Goal: Feedback & Contribution: Leave review/rating

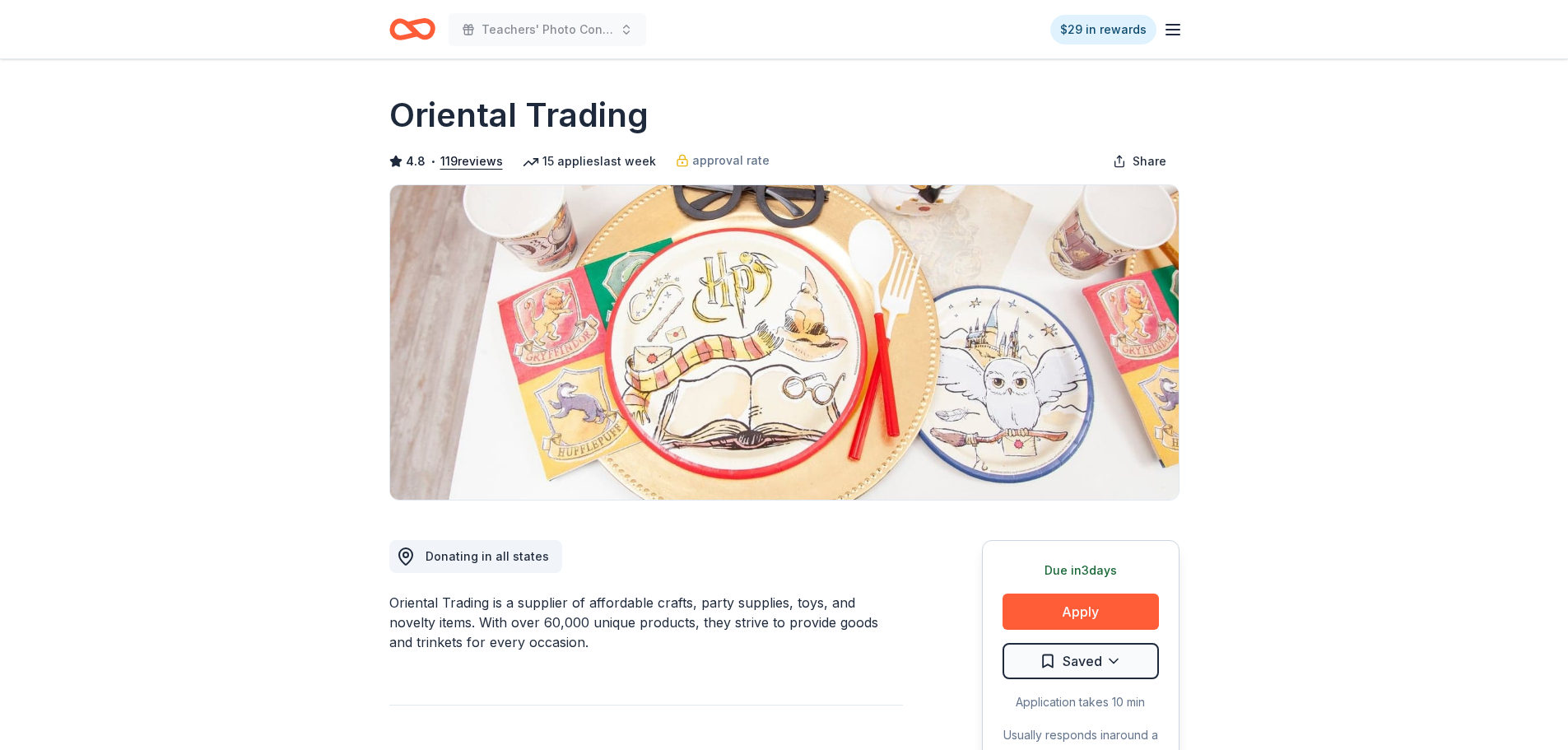
click at [431, 27] on icon "Home" at bounding box center [420, 29] width 25 height 16
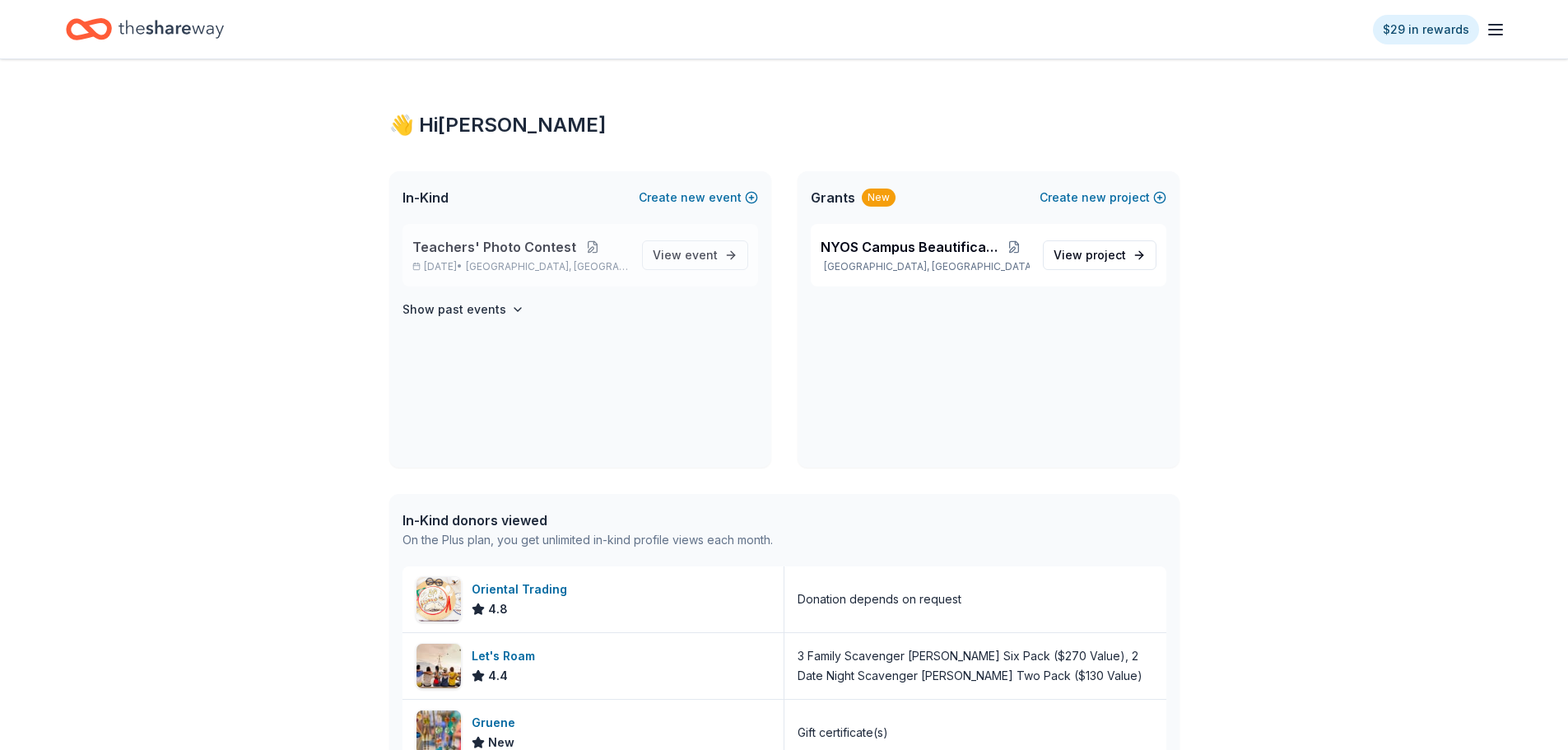
click at [586, 244] on button at bounding box center [593, 247] width 33 height 14
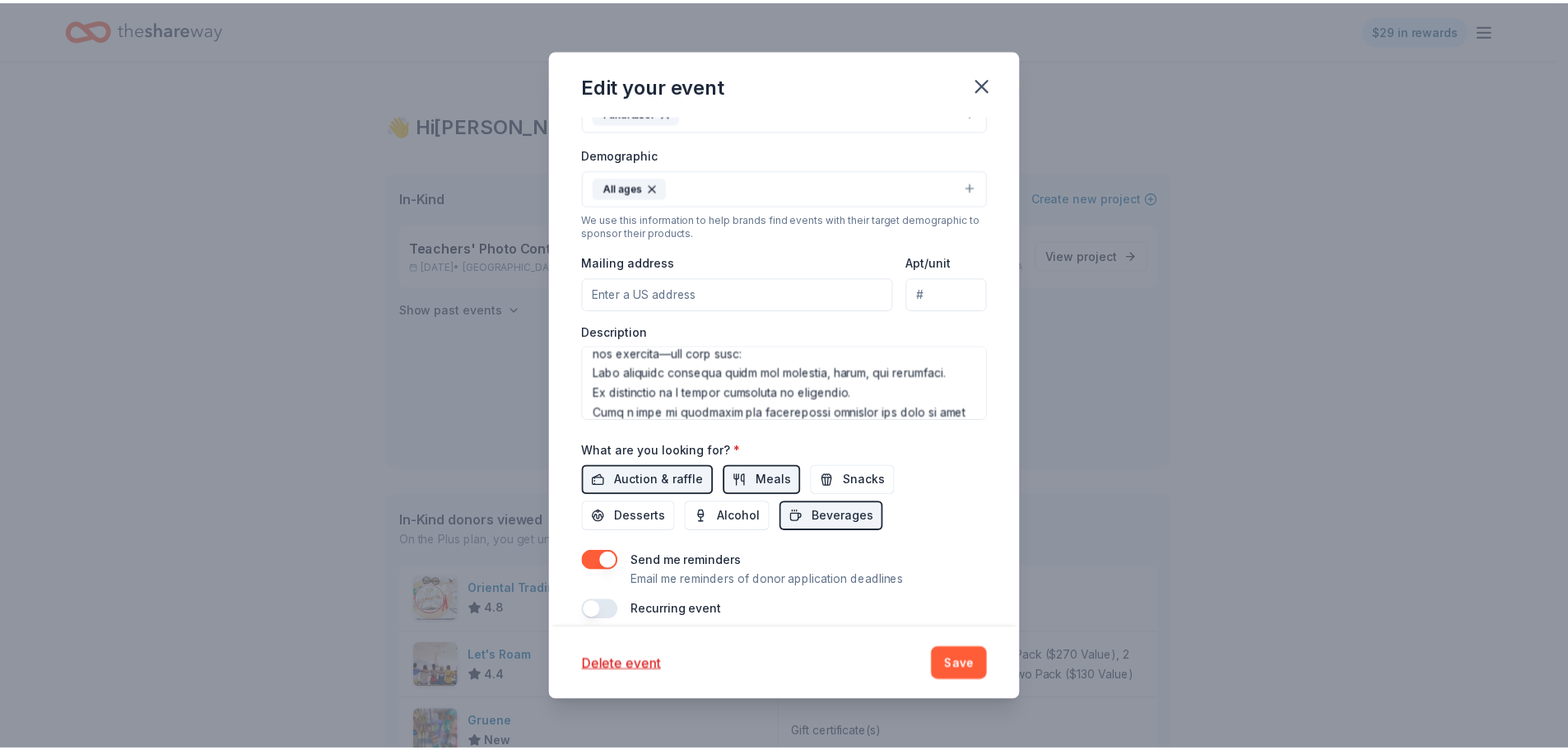
scroll to position [380, 0]
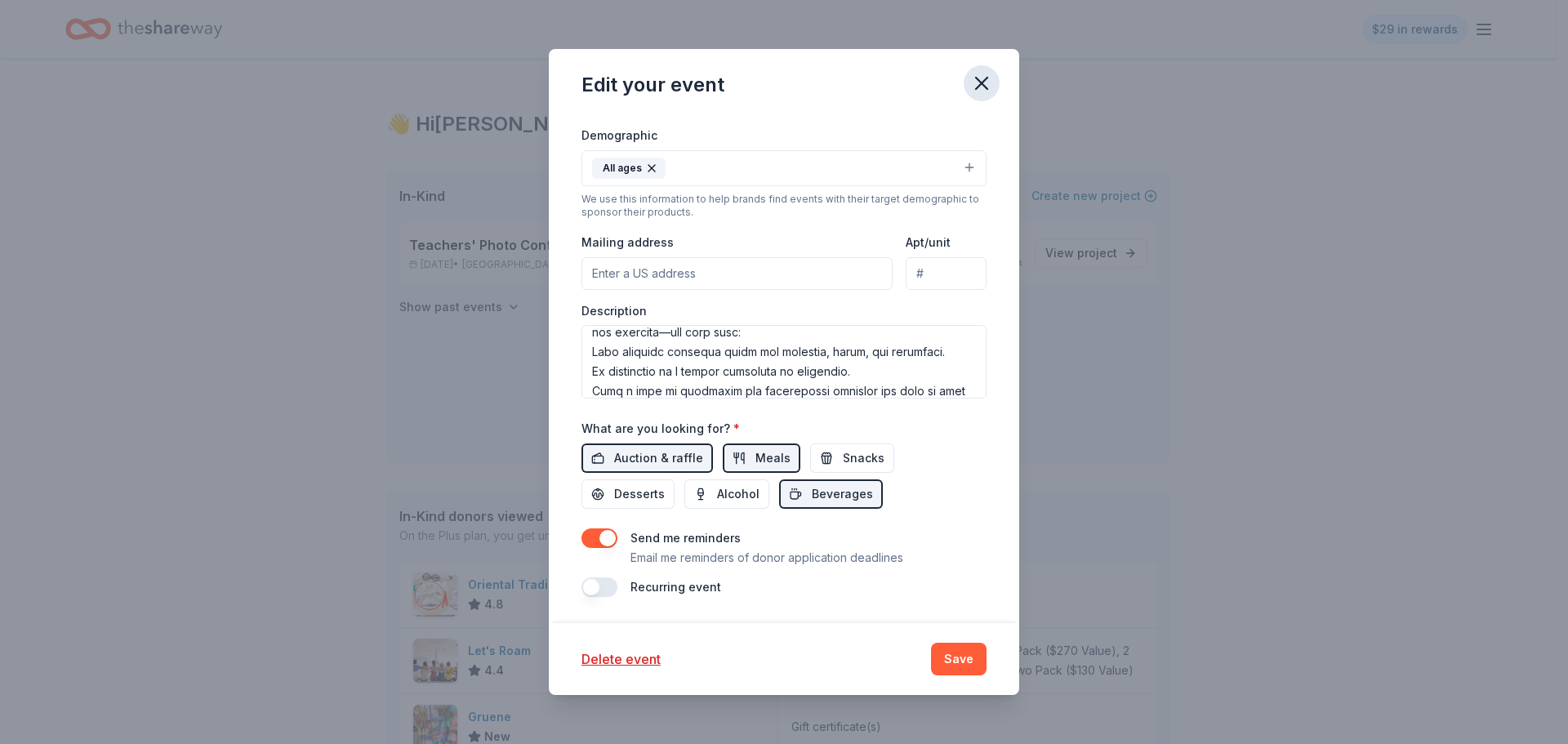
click at [990, 82] on icon "button" at bounding box center [981, 83] width 22 height 22
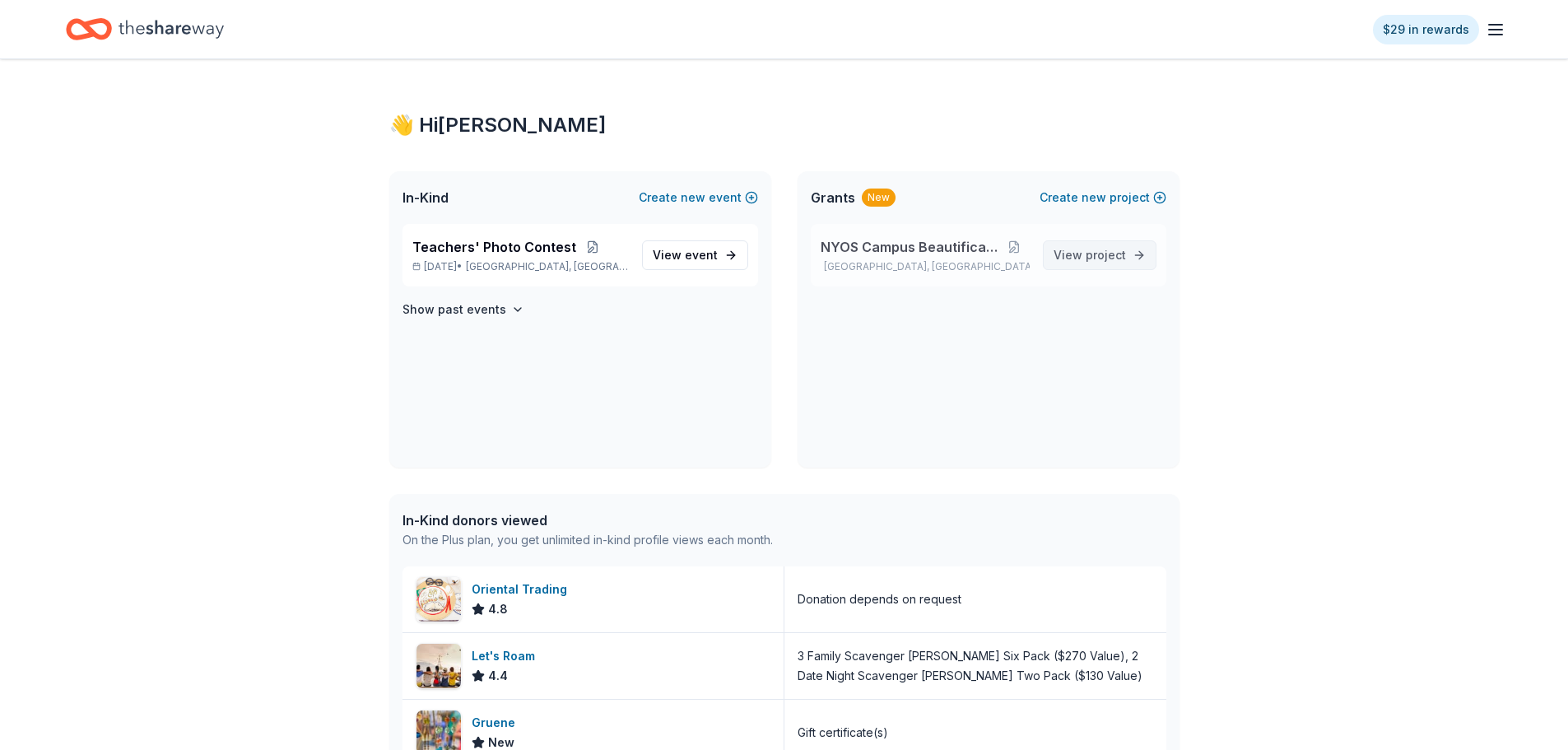
click at [1132, 254] on link "View project" at bounding box center [1099, 255] width 113 height 30
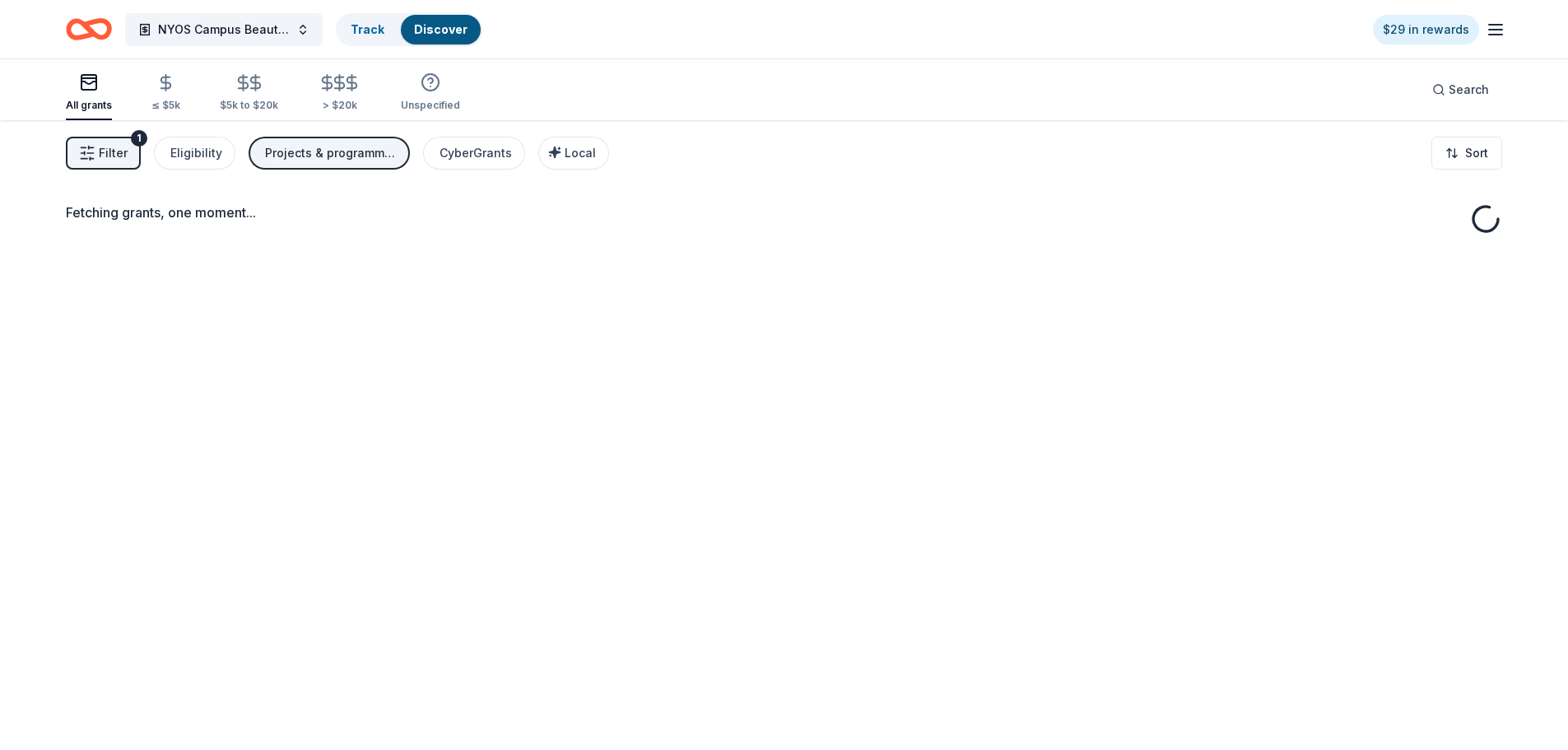
click at [1089, 251] on div "Fetching grants, one moment..." at bounding box center [784, 495] width 1568 height 750
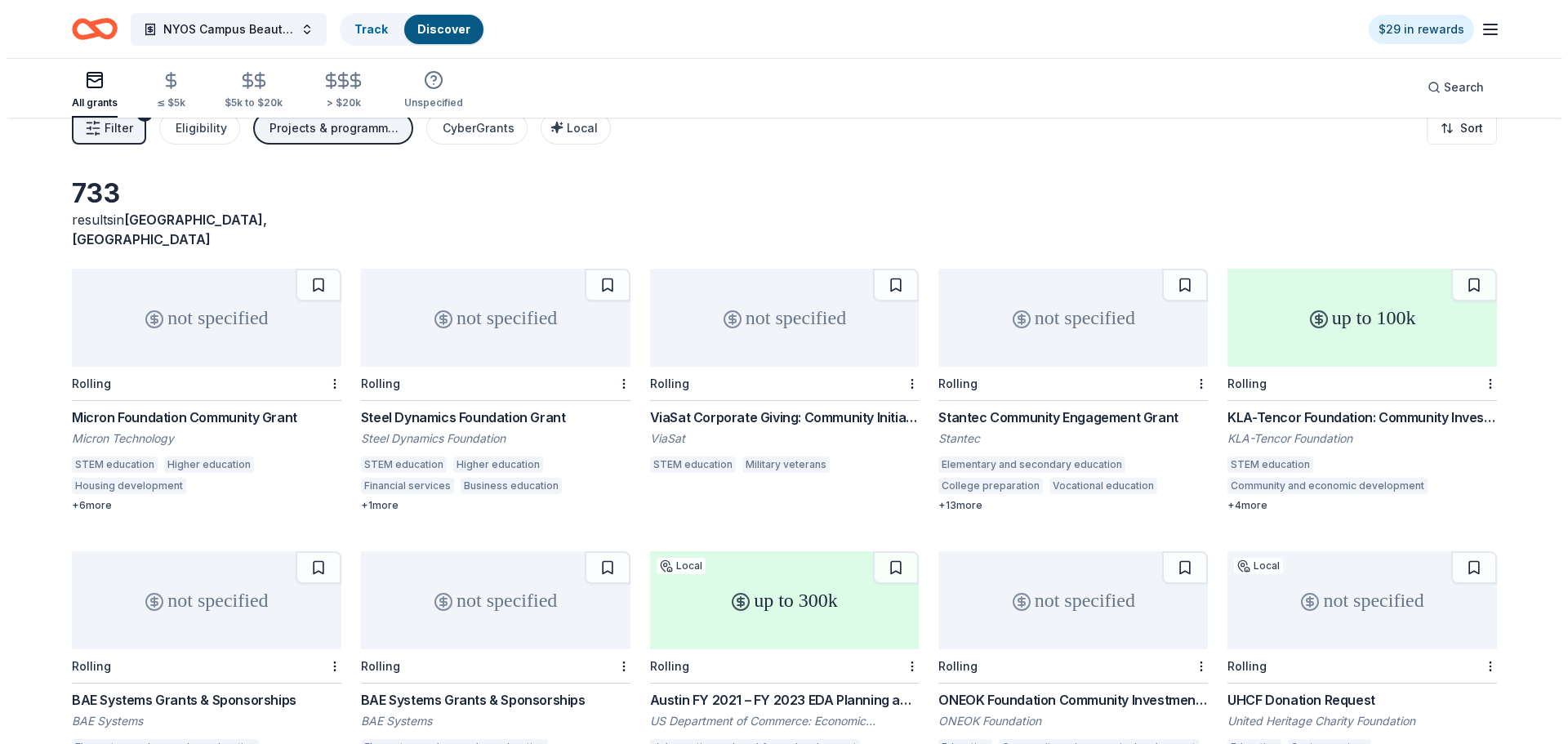
scroll to position [22, 0]
click at [275, 27] on span "NYOS Campus Beautification" at bounding box center [221, 30] width 130 height 20
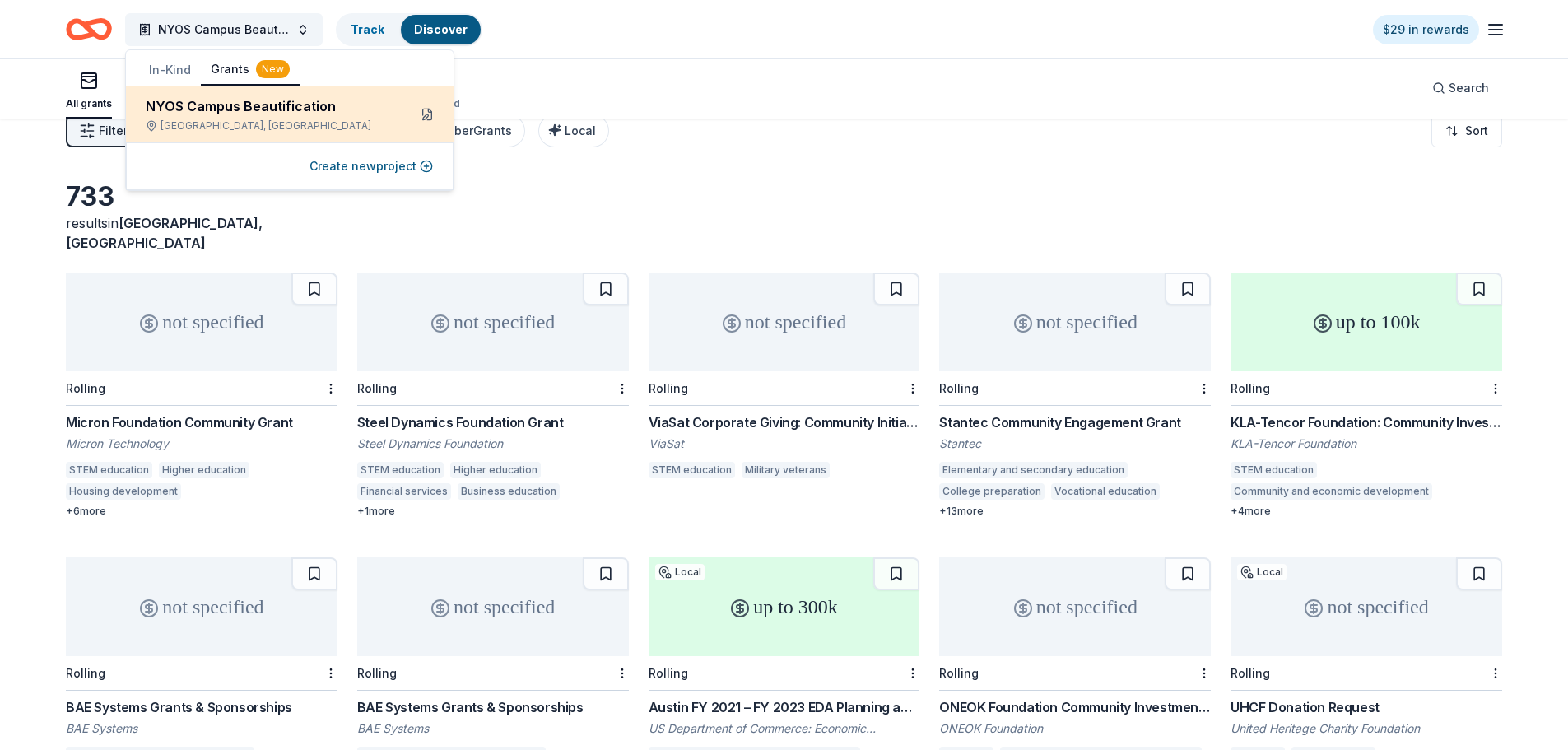
click at [424, 112] on button at bounding box center [427, 114] width 26 height 26
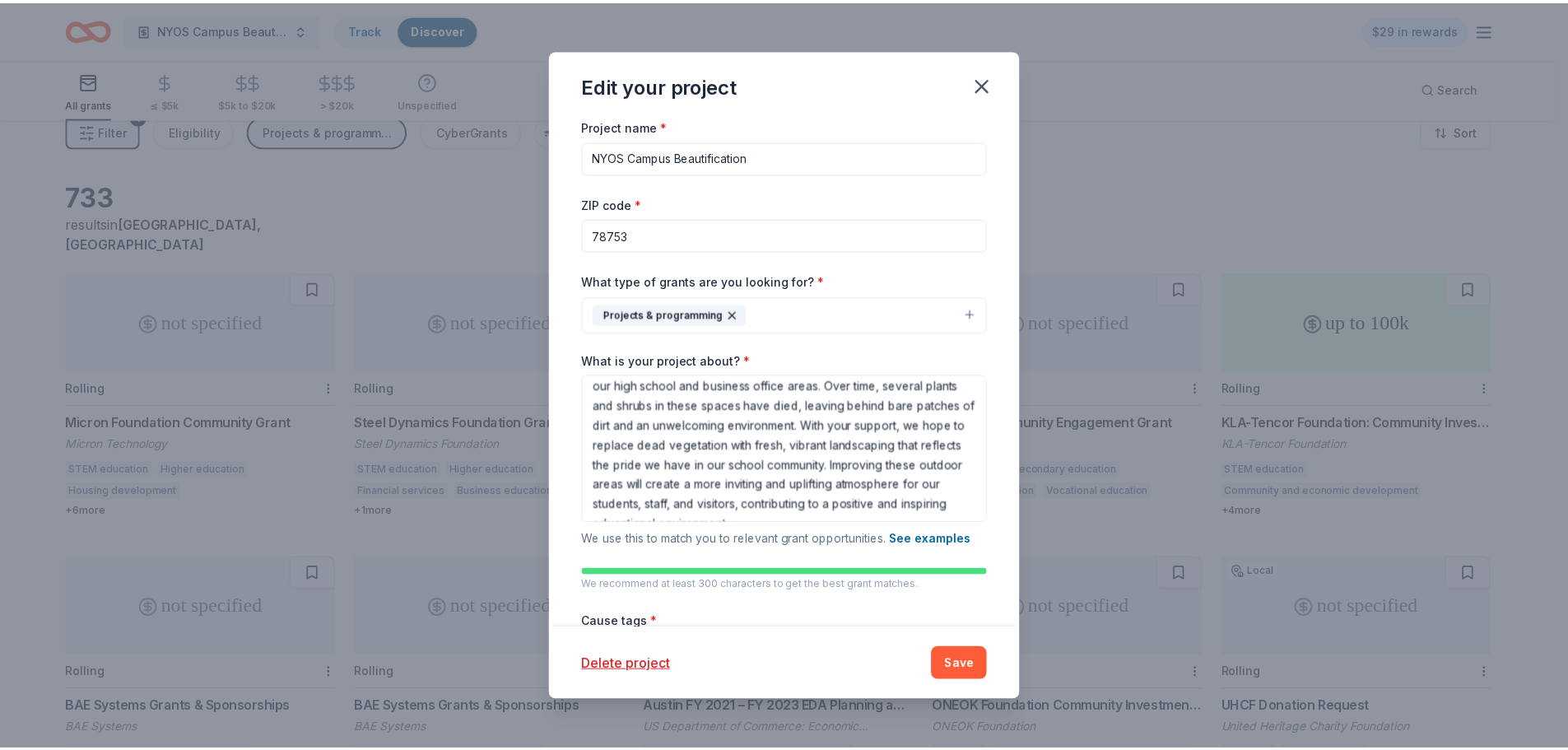
scroll to position [84, 0]
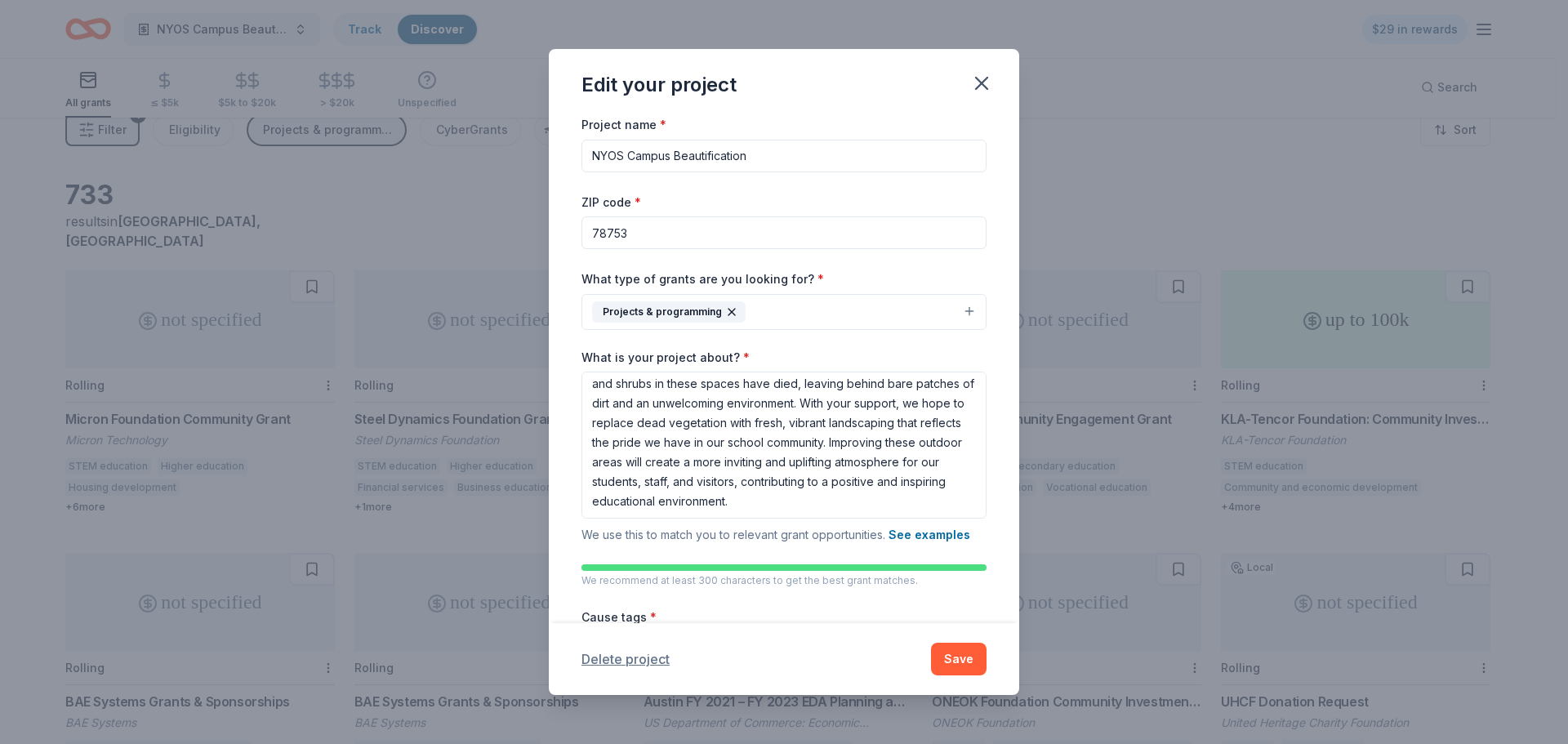
click at [631, 663] on button "Delete project" at bounding box center [626, 659] width 88 height 20
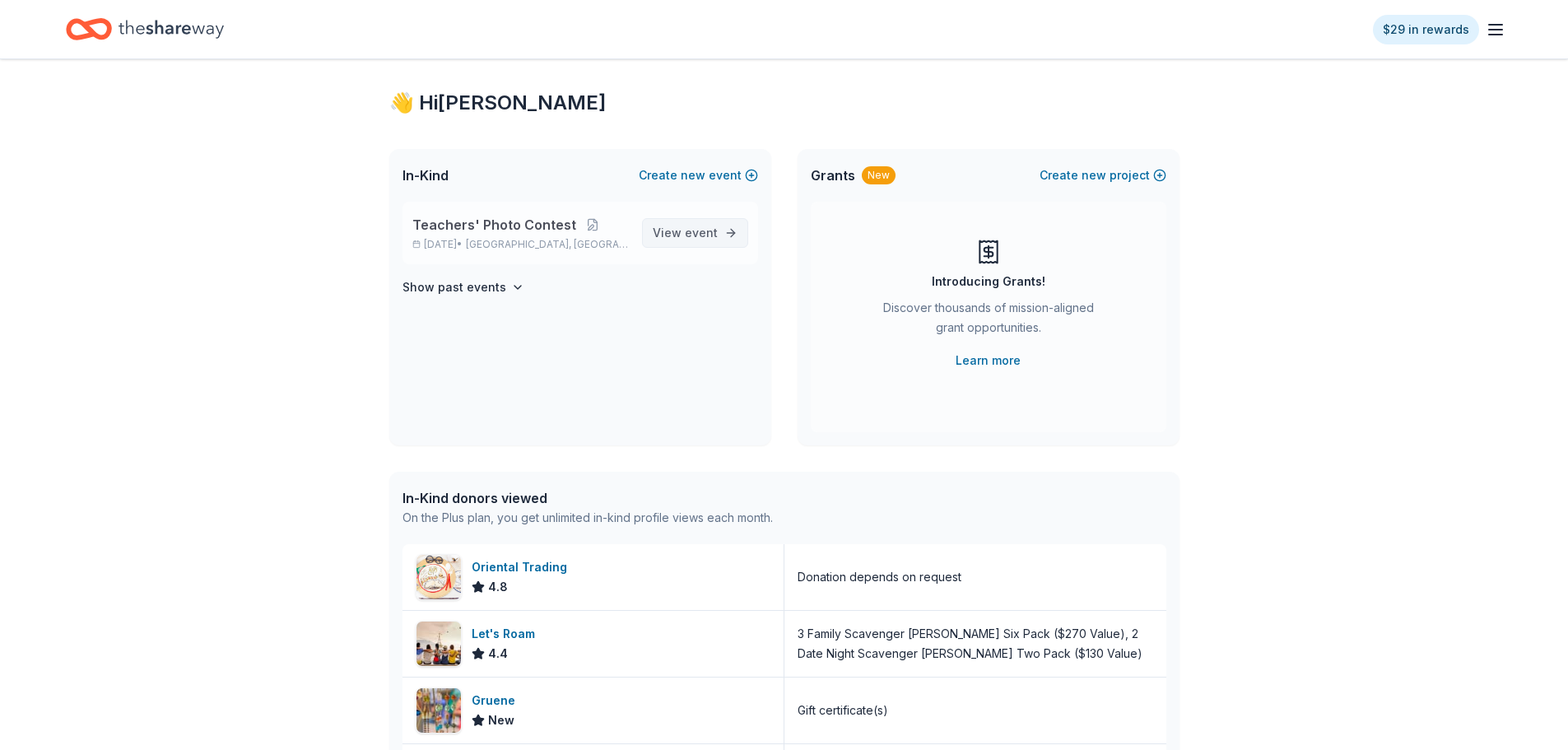
click at [683, 229] on span "View event" at bounding box center [685, 233] width 65 height 20
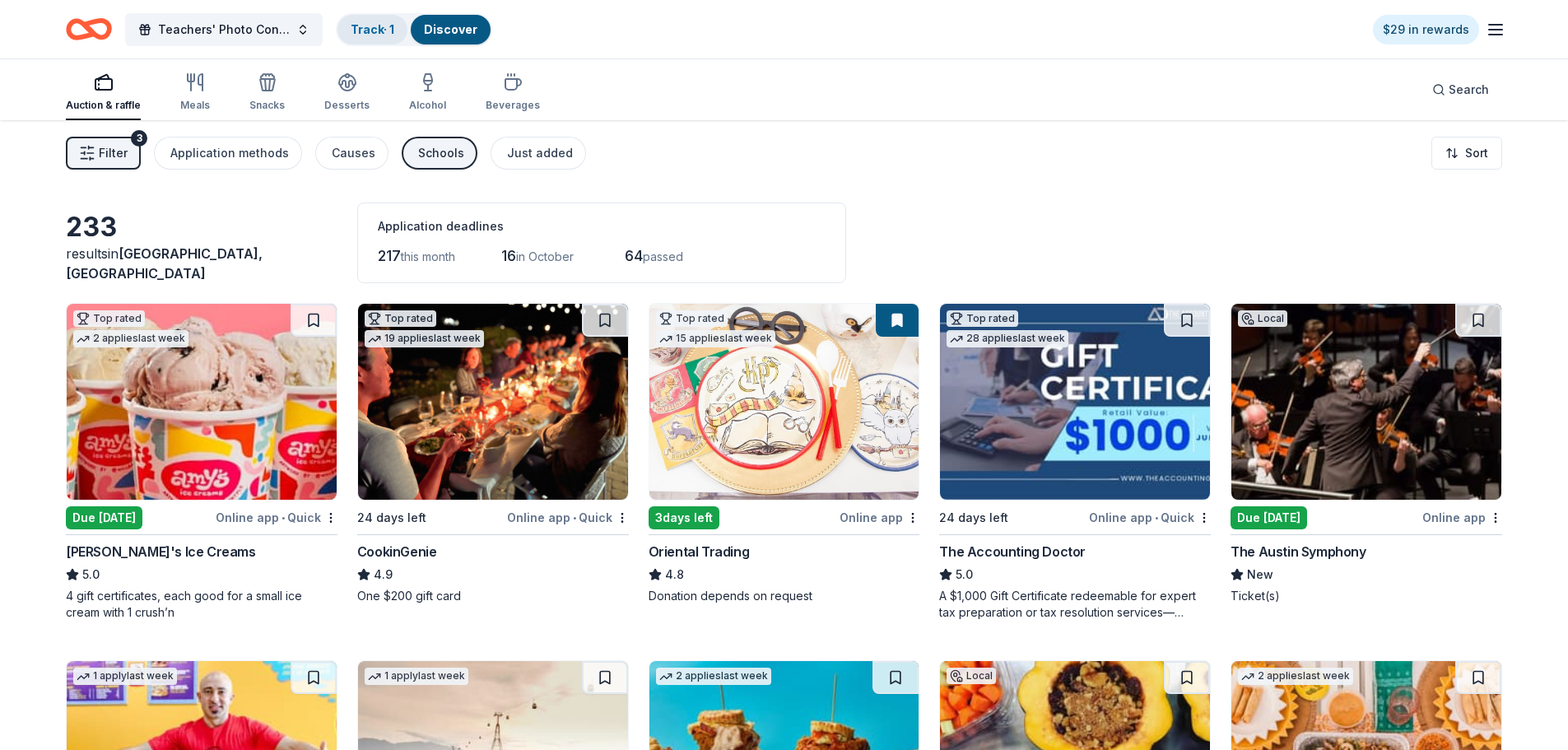
click at [382, 30] on link "Track · 1" at bounding box center [373, 29] width 44 height 14
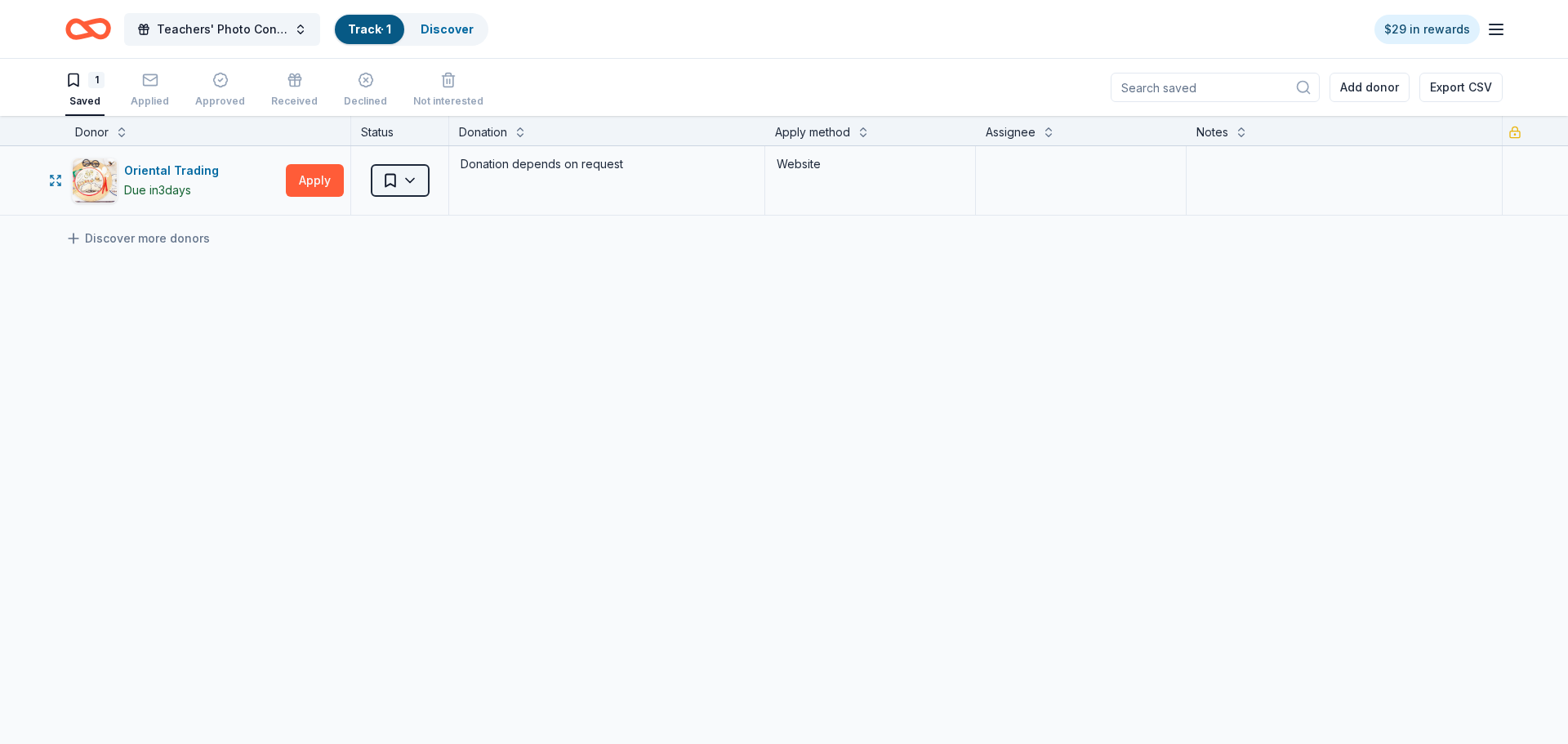
click at [417, 182] on html "Teachers' Photo Contest Track · 1 Discover $29 in rewards 1 Saved Applied Appro…" at bounding box center [784, 372] width 1568 height 744
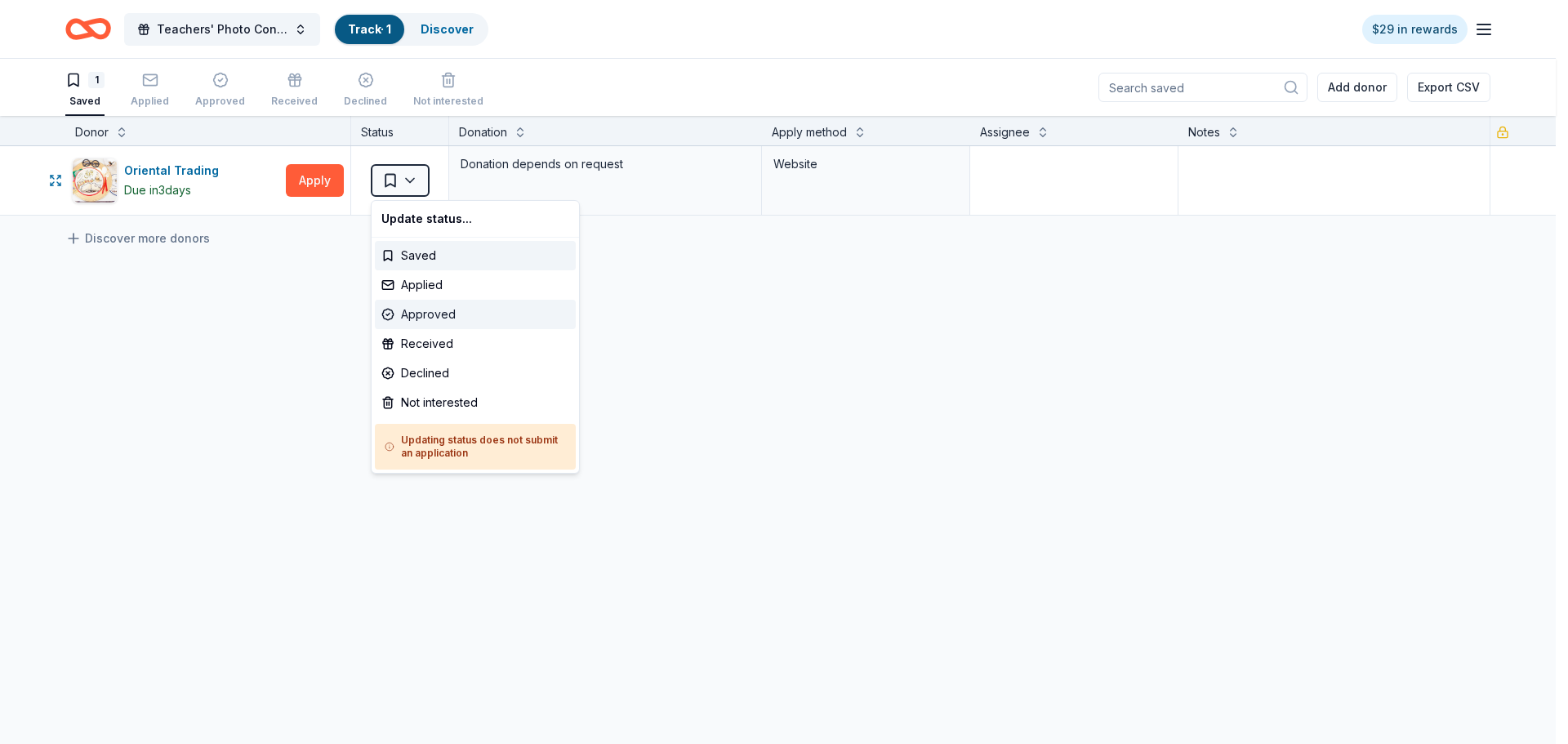
click at [446, 316] on div "Approved" at bounding box center [475, 314] width 200 height 30
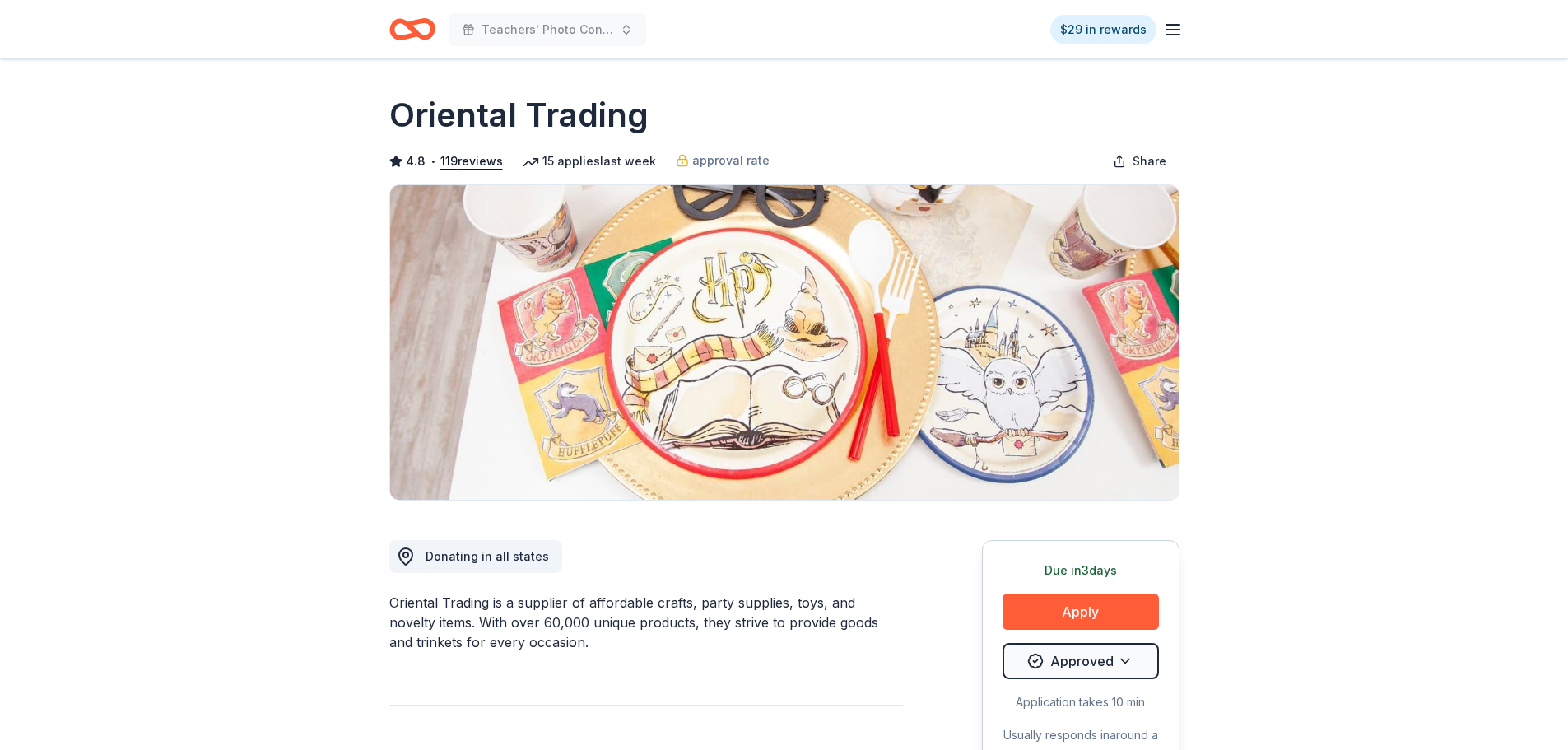
click at [404, 23] on icon "Home" at bounding box center [404, 29] width 25 height 16
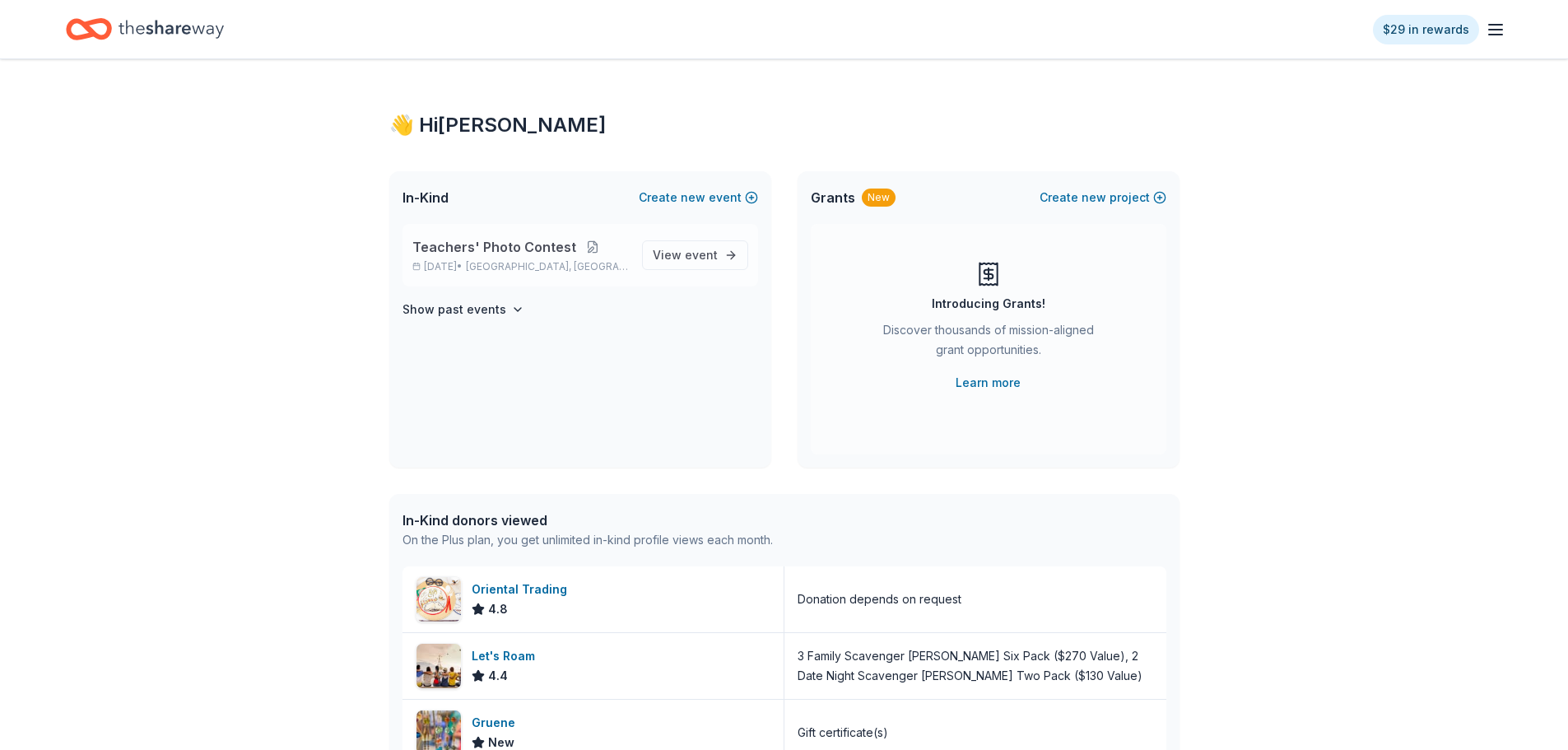
click at [586, 245] on button at bounding box center [593, 247] width 33 height 14
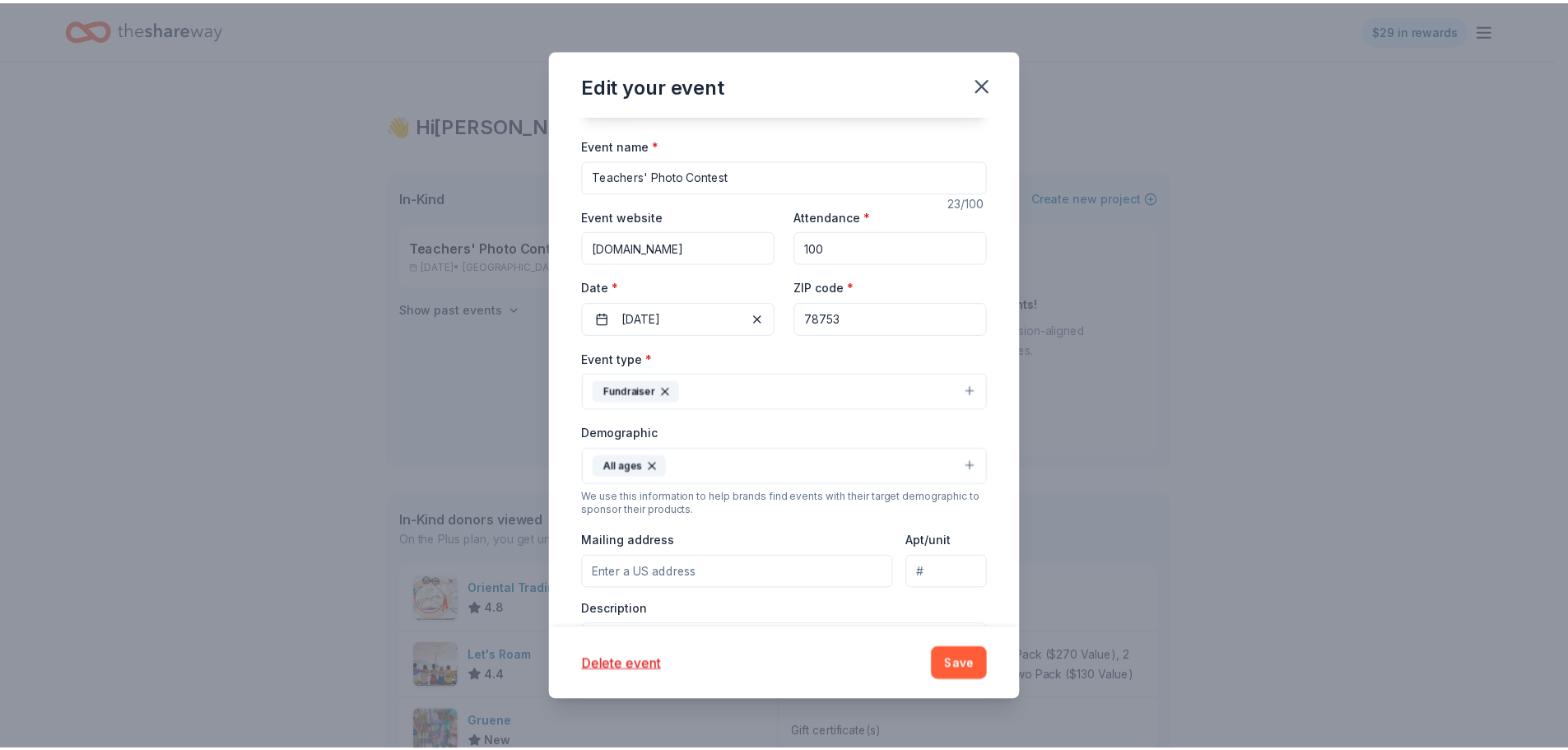
scroll to position [83, 0]
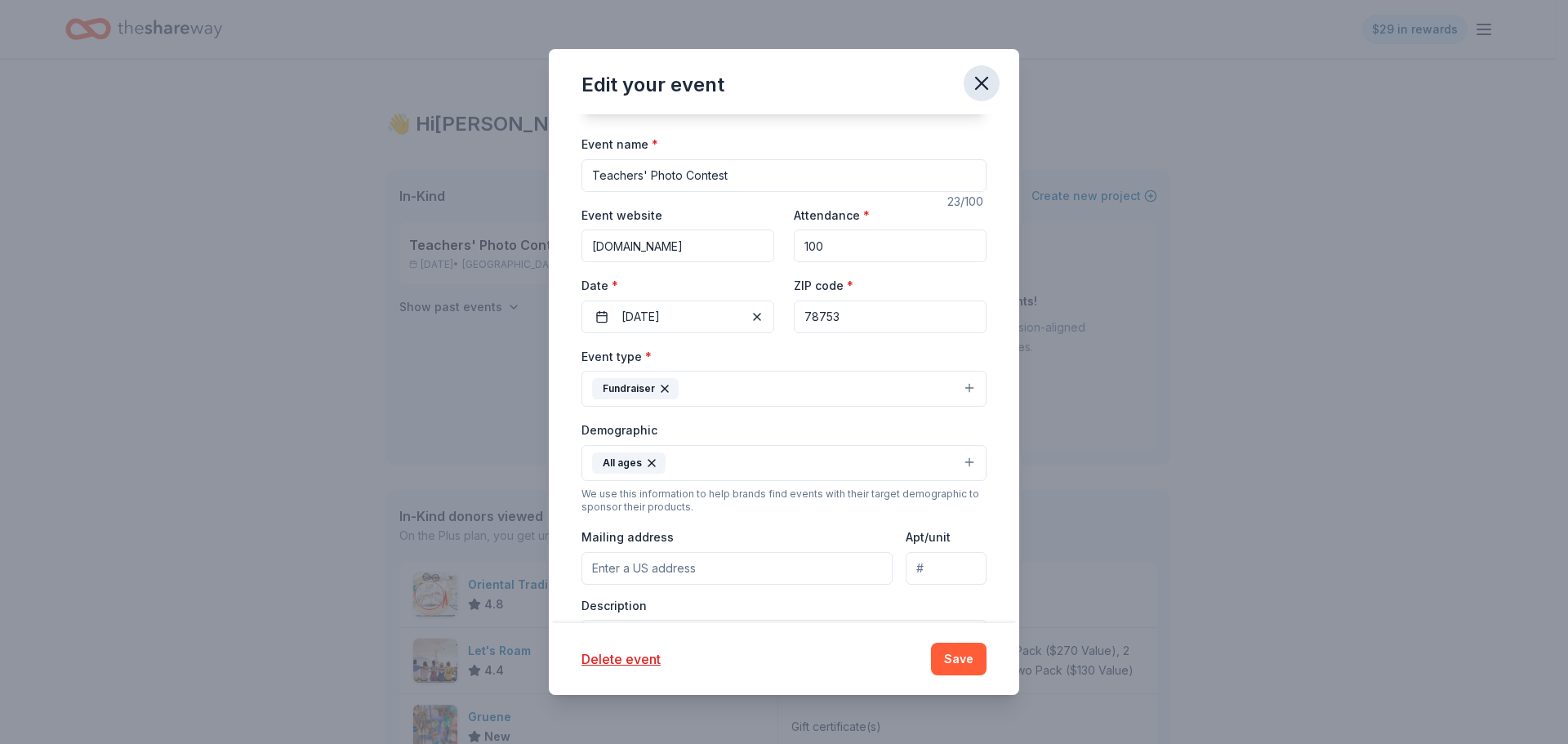
click at [983, 81] on icon "button" at bounding box center [981, 83] width 22 height 22
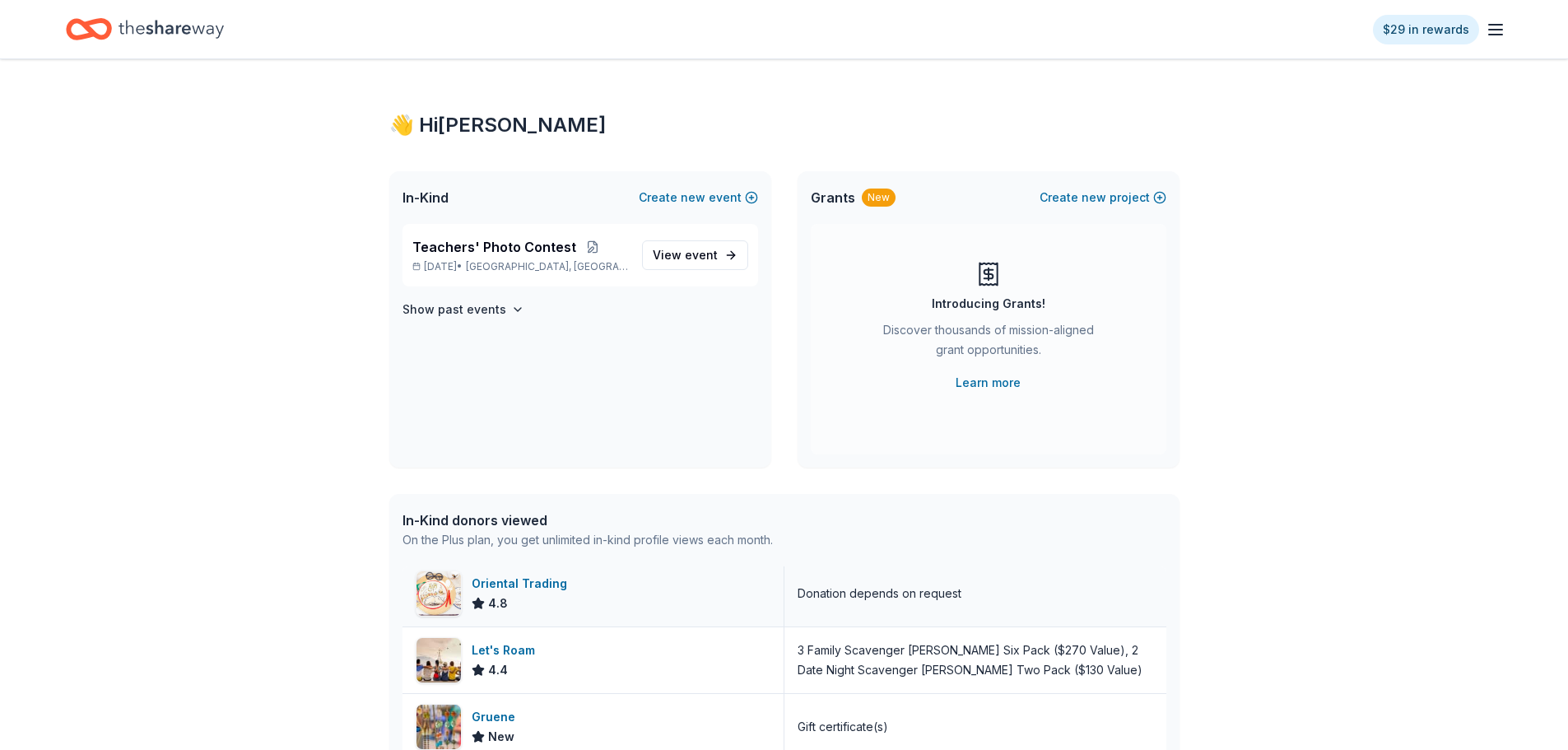
scroll to position [6, 0]
click at [489, 586] on div "Oriental Trading" at bounding box center [522, 583] width 102 height 20
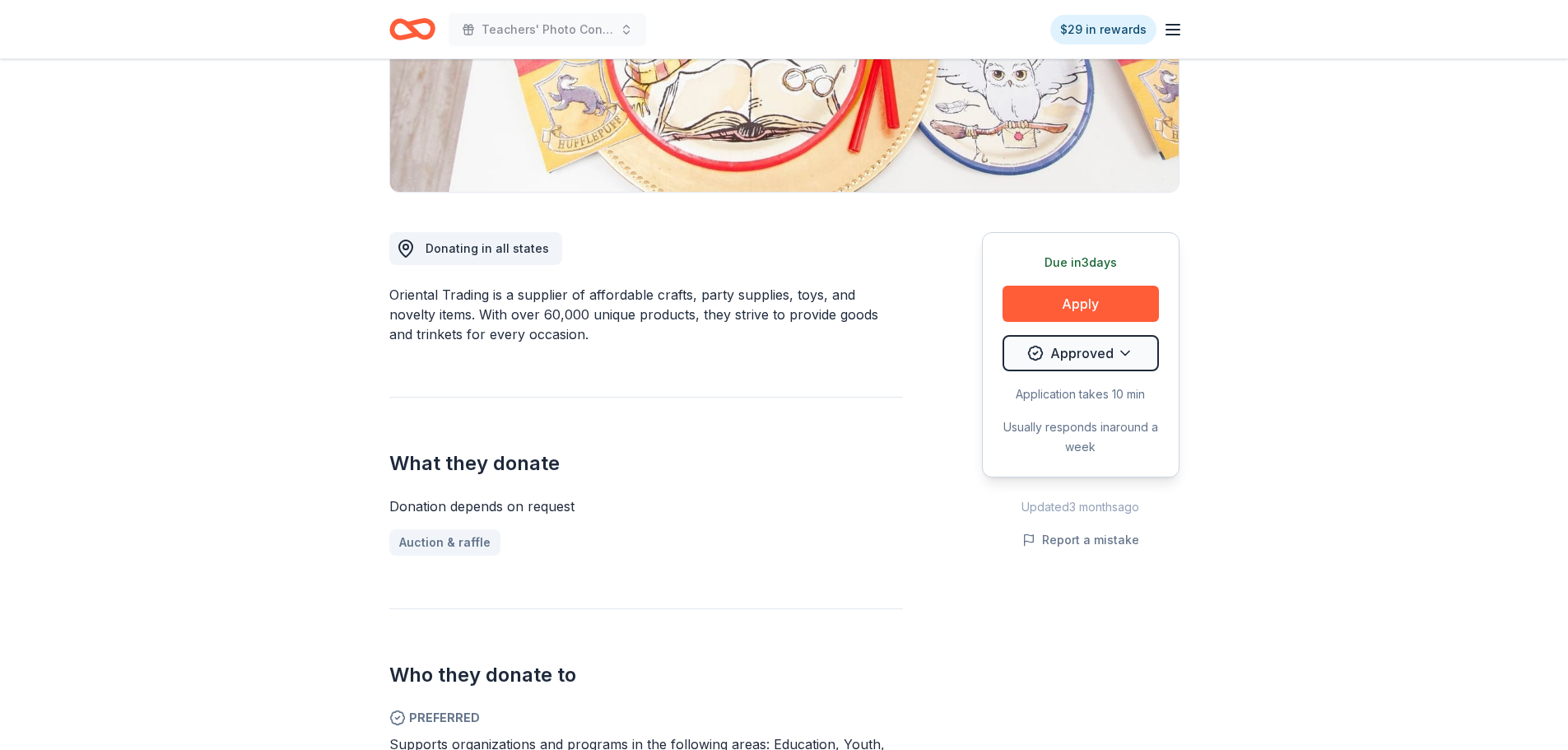
scroll to position [329, 0]
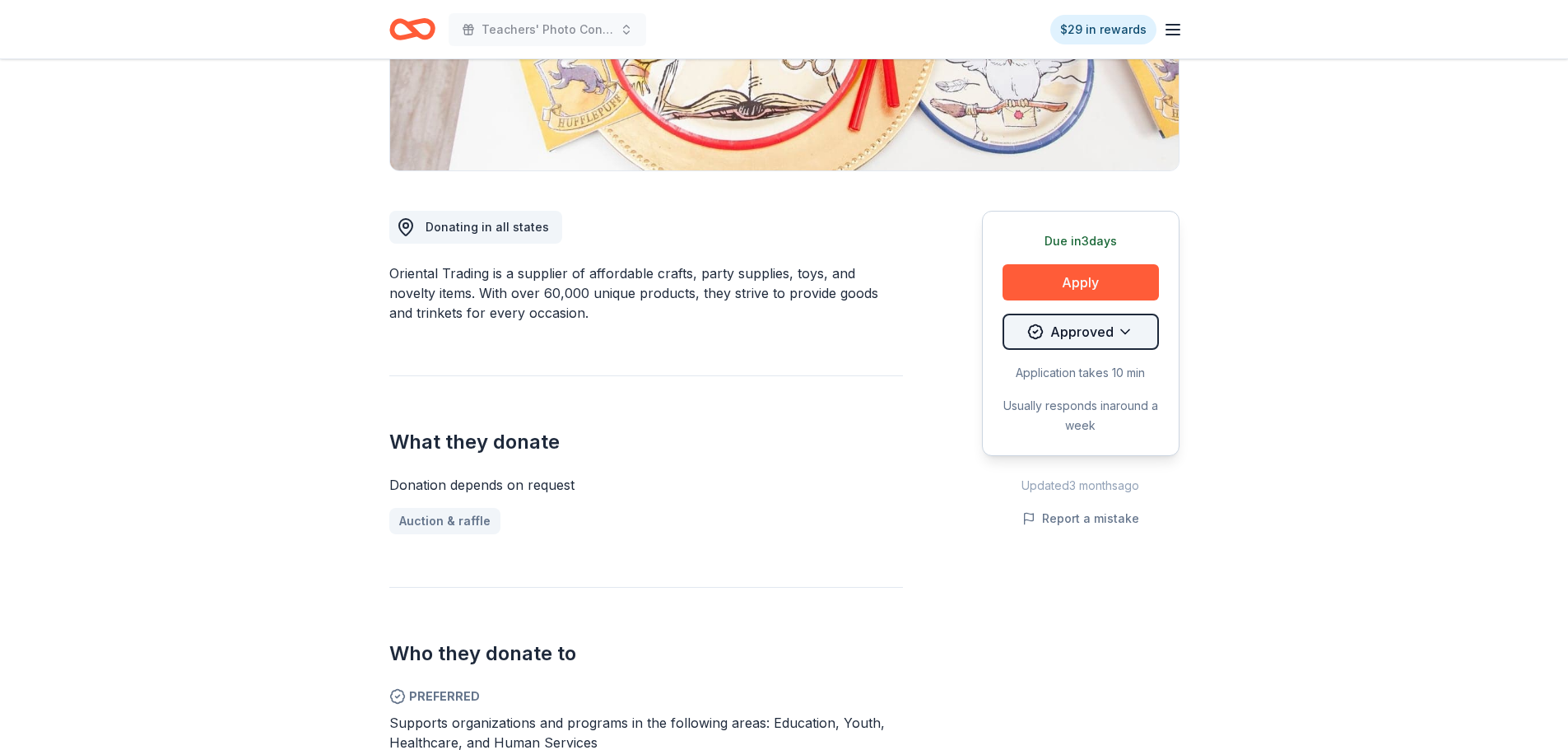
click at [1113, 336] on html "Teachers' Photo Contest $29 in rewards Due [DATE] Share Oriental Trading 4.8 • …" at bounding box center [784, 45] width 1568 height 750
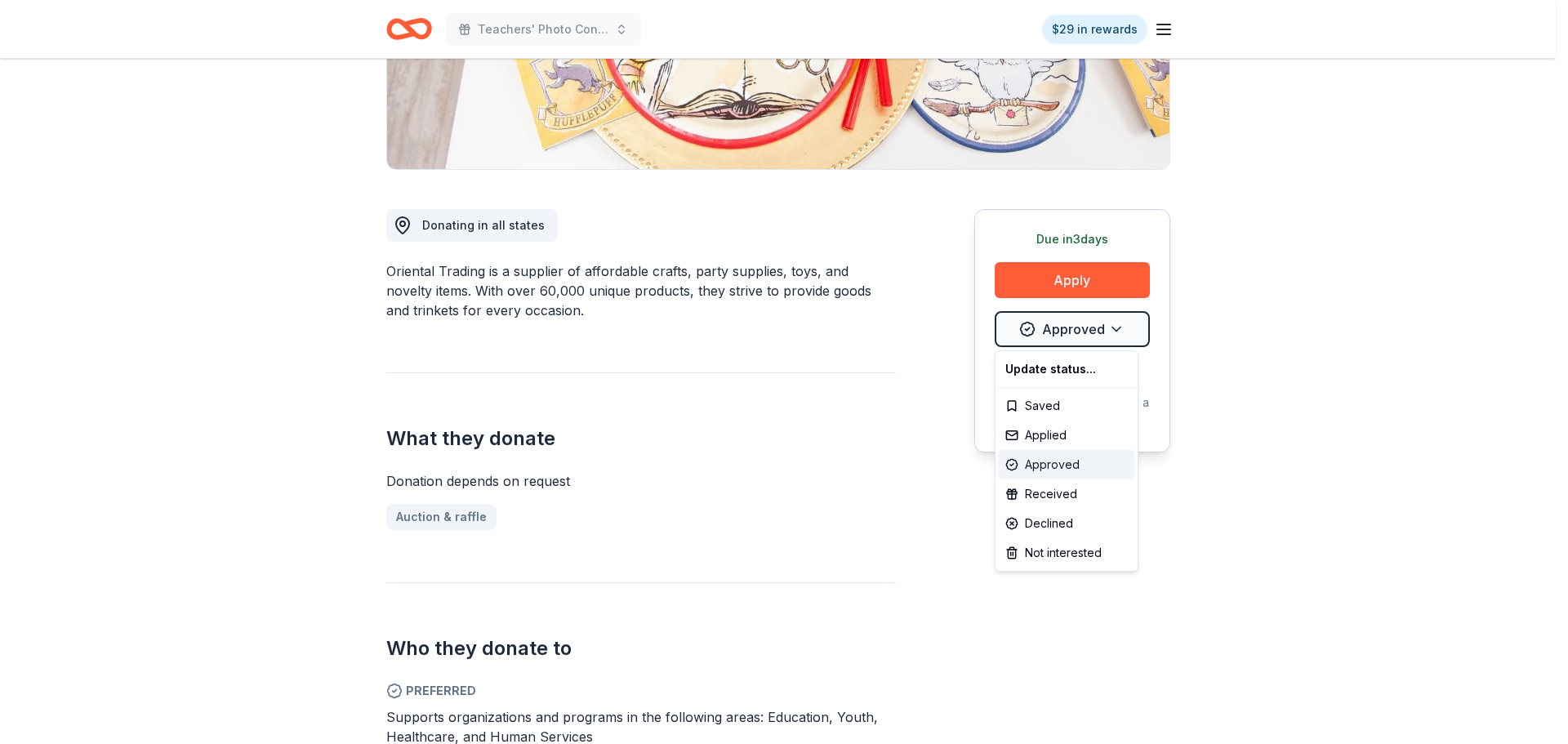
click at [1037, 470] on div "Approved" at bounding box center [1066, 464] width 136 height 30
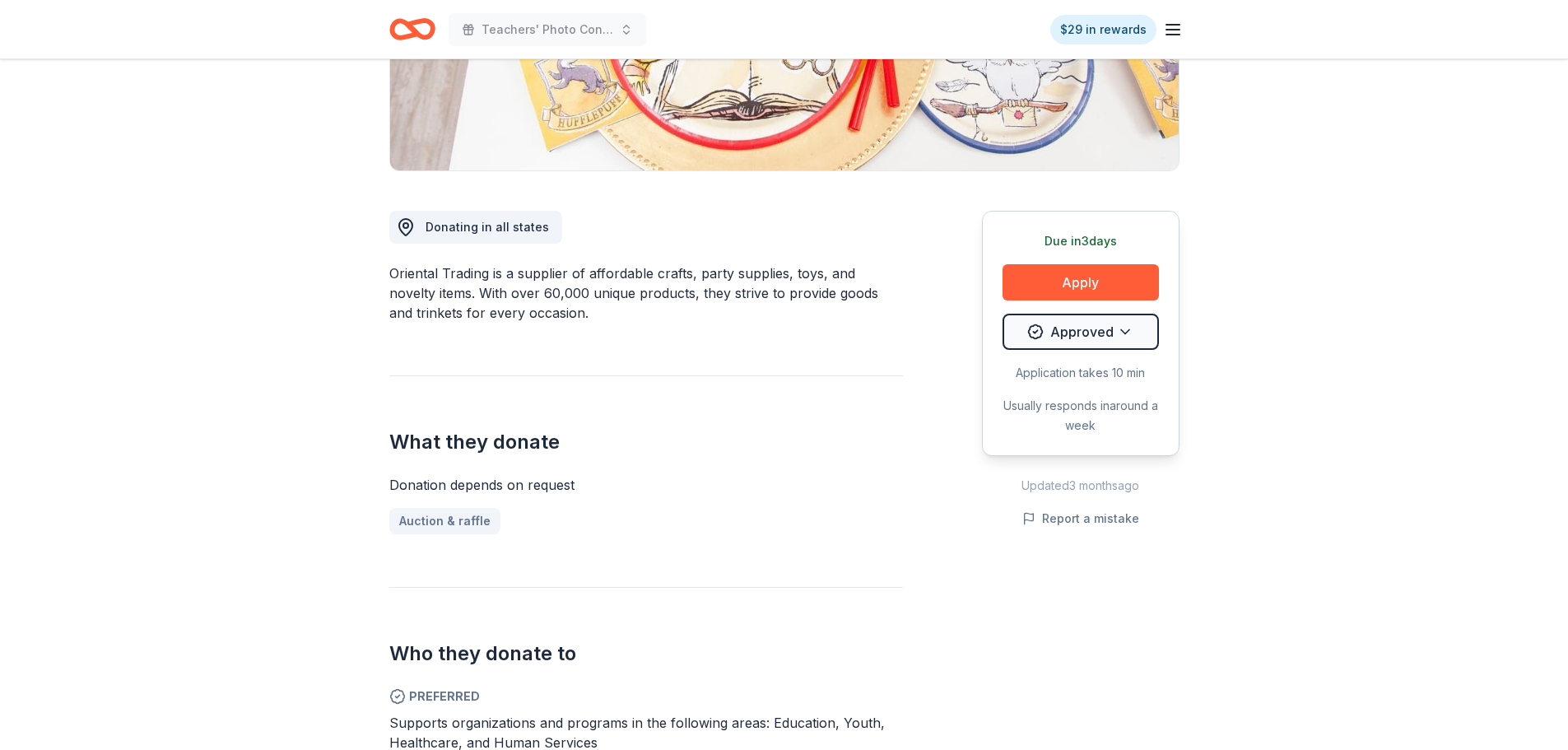
click at [709, 495] on div "Donation depends on request Auction & raffle" at bounding box center [646, 504] width 514 height 59
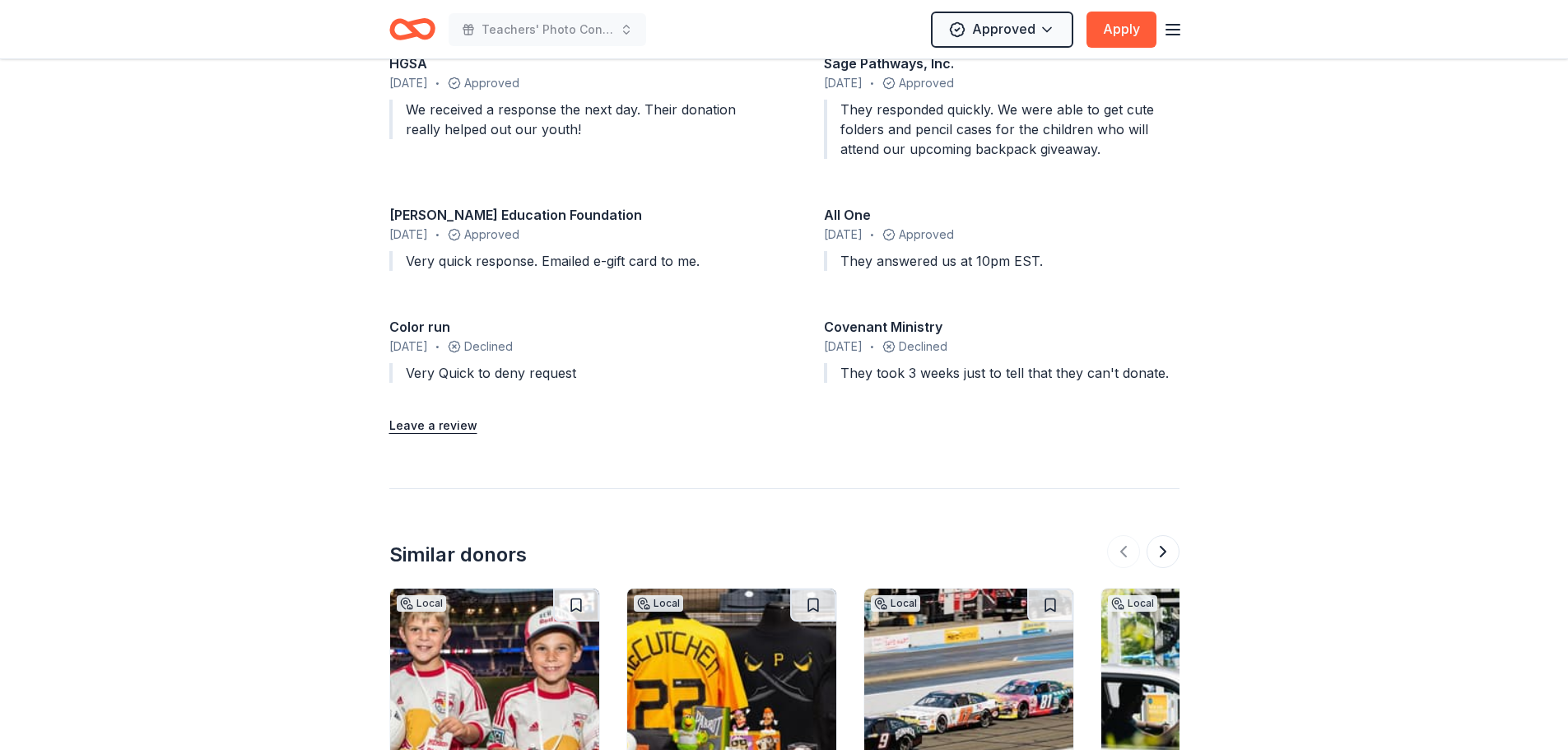
scroll to position [1812, 0]
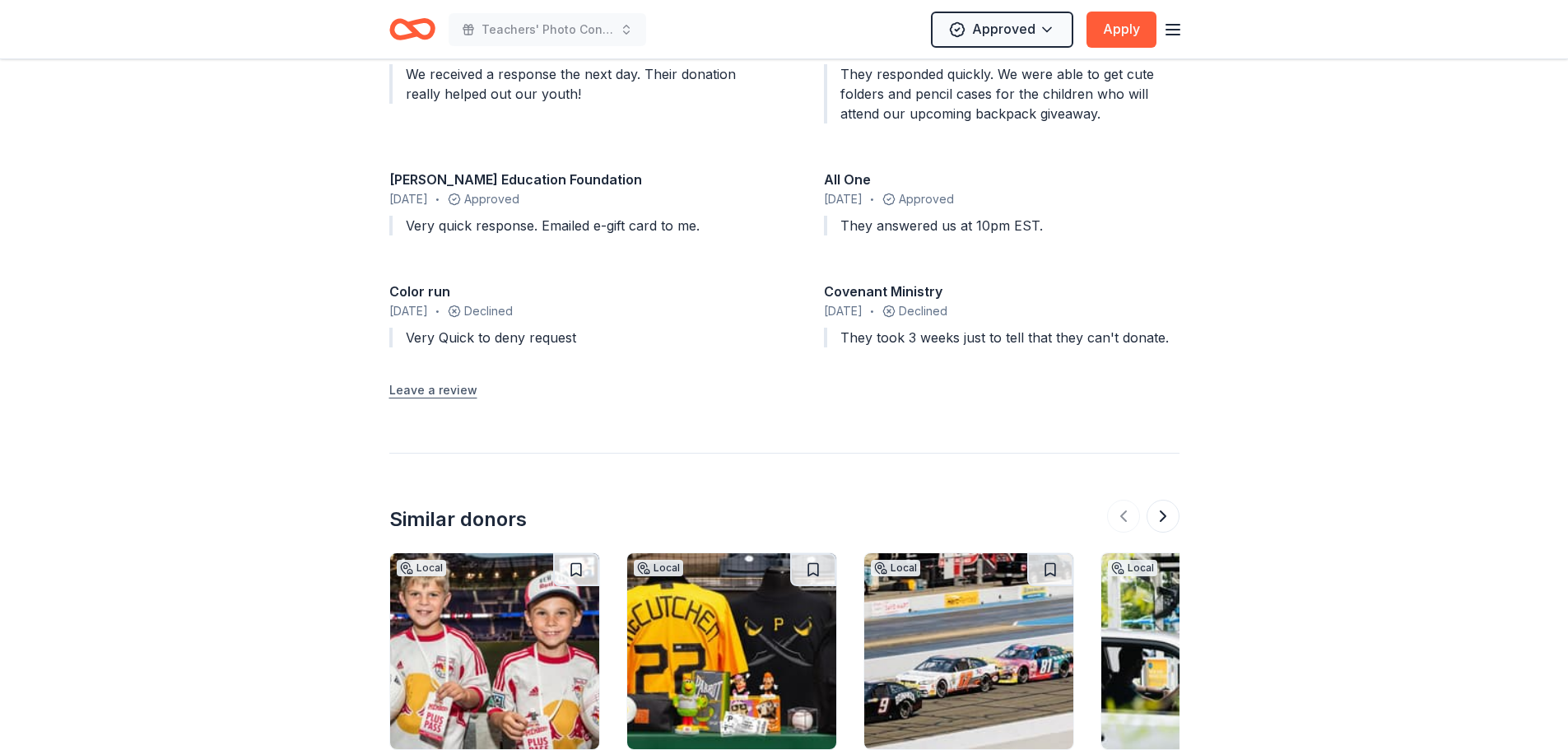
click at [435, 390] on button "Leave a review" at bounding box center [433, 391] width 88 height 20
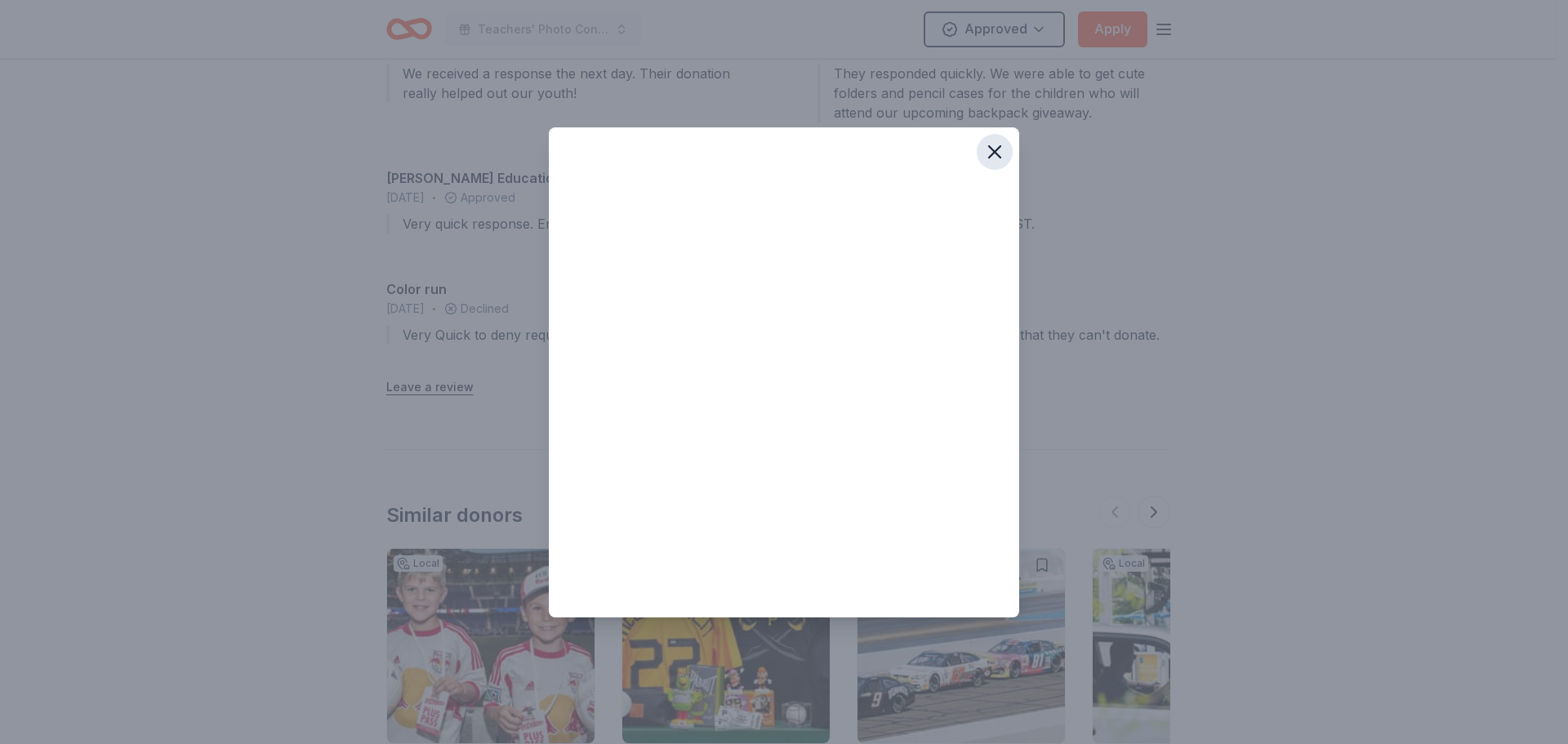
click at [997, 153] on icon "button" at bounding box center [994, 152] width 12 height 12
